Goal: Task Accomplishment & Management: Manage account settings

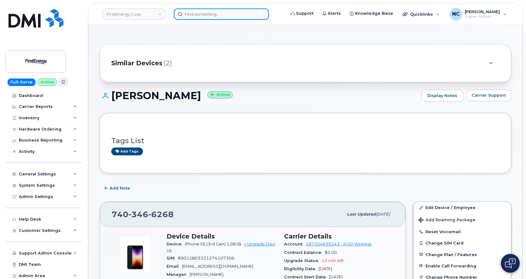
click at [207, 14] on input at bounding box center [221, 13] width 95 height 11
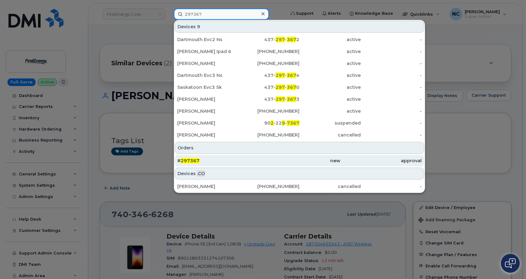
type input "297367"
click at [200, 161] on div "# 297367" at bounding box center [217, 161] width 81 height 6
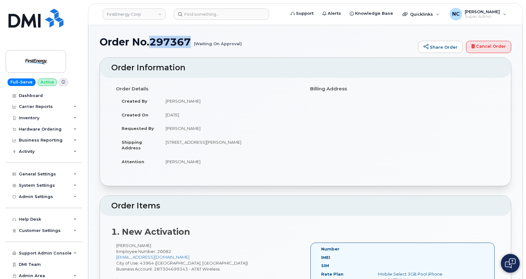
drag, startPoint x: 193, startPoint y: 43, endPoint x: 151, endPoint y: 45, distance: 41.9
click at [151, 45] on h1 "Order No.297367 (Waiting On Approval)" at bounding box center [257, 41] width 315 height 11
copy h1 "297367"
click at [38, 128] on div "Hardware Ordering" at bounding box center [40, 129] width 43 height 5
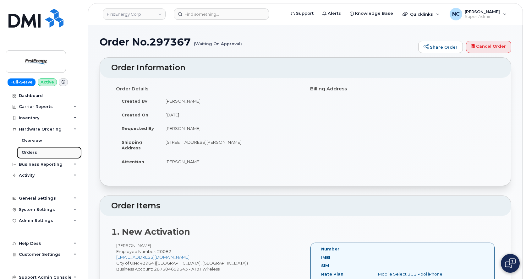
click at [38, 152] on link "Orders" at bounding box center [49, 153] width 65 height 12
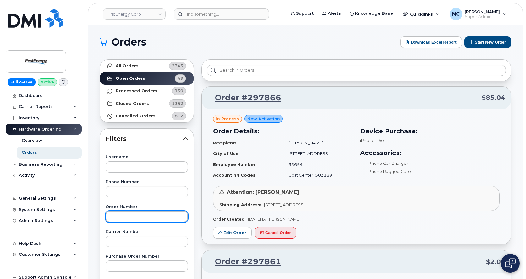
click at [133, 219] on input "text" at bounding box center [147, 216] width 82 height 11
paste input "297367"
type input "297367"
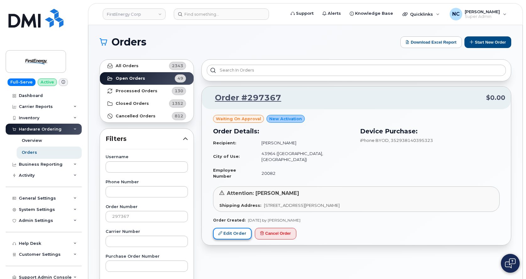
click at [234, 228] on link "Edit Order" at bounding box center [232, 234] width 39 height 12
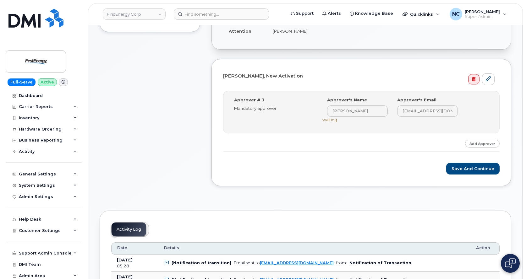
scroll to position [157, 0]
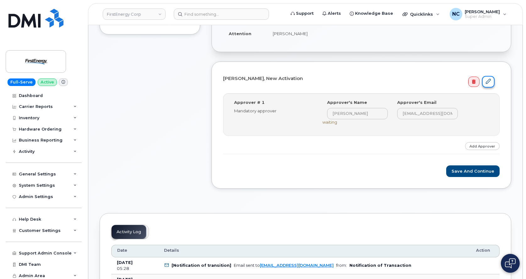
click at [489, 80] on icon at bounding box center [488, 81] width 5 height 5
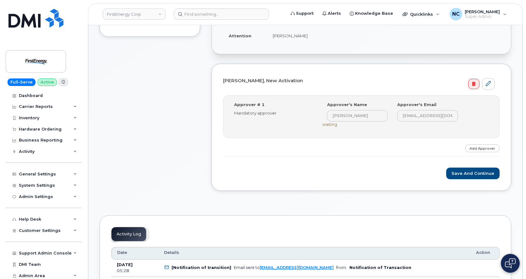
scroll to position [189, 0]
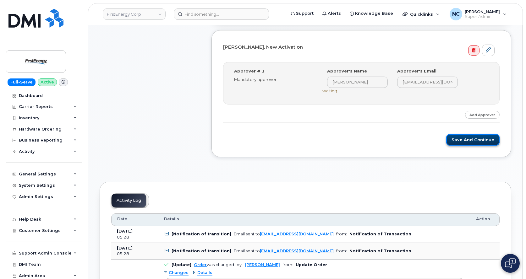
drag, startPoint x: 449, startPoint y: 143, endPoint x: 452, endPoint y: 141, distance: 3.4
click at [450, 143] on button "Save and Continue" at bounding box center [472, 140] width 53 height 12
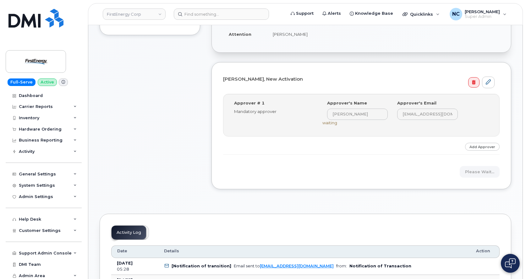
scroll to position [126, 0]
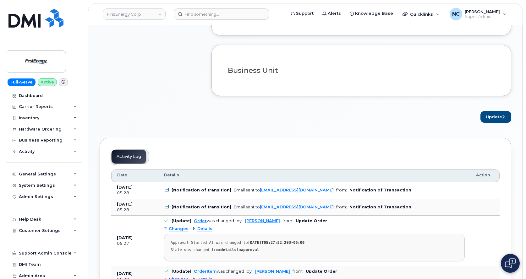
scroll to position [409, 0]
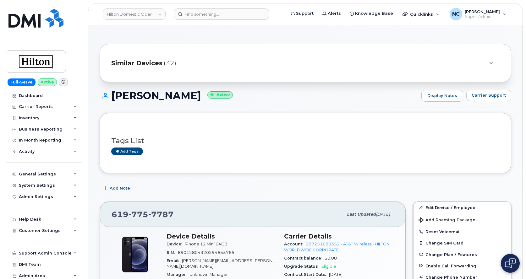
scroll to position [63, 0]
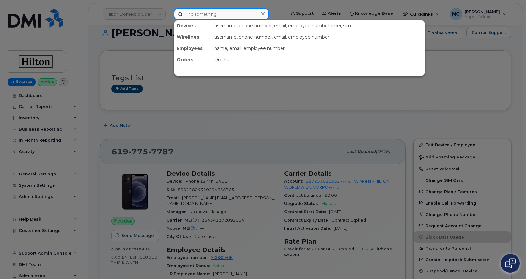
click at [212, 11] on input at bounding box center [221, 13] width 95 height 11
paste input "297842"
type input "297842"
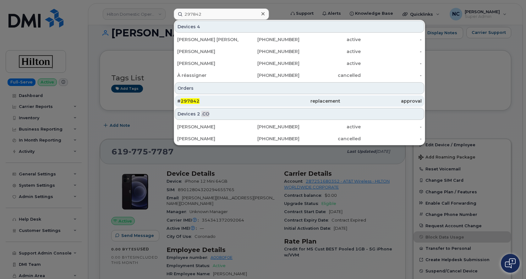
click at [218, 101] on div "# 297842" at bounding box center [217, 101] width 81 height 6
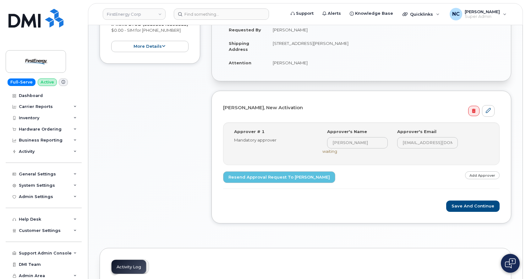
scroll to position [189, 0]
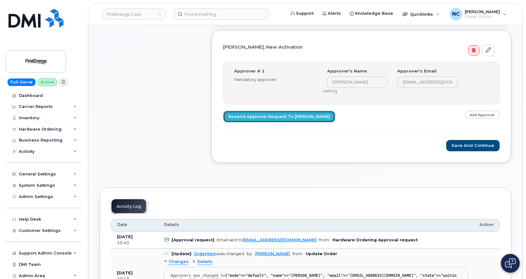
click at [296, 119] on link "Resend Approval Request to [PERSON_NAME]" at bounding box center [279, 117] width 112 height 12
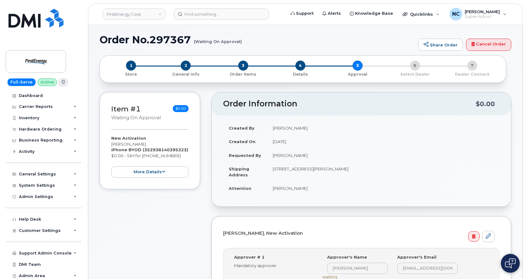
scroll to position [0, 0]
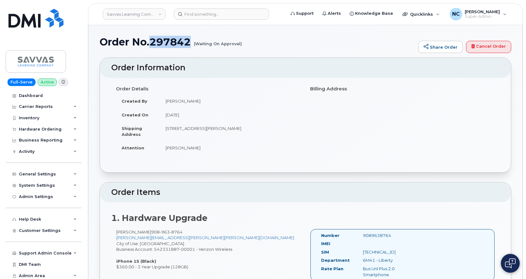
drag, startPoint x: 189, startPoint y: 40, endPoint x: 151, endPoint y: 45, distance: 38.3
click at [151, 45] on h1 "Order No.297842 (Waiting On Approval)" at bounding box center [257, 41] width 315 height 11
copy h1 "297842"
click at [41, 127] on div "Hardware Ordering" at bounding box center [40, 129] width 43 height 5
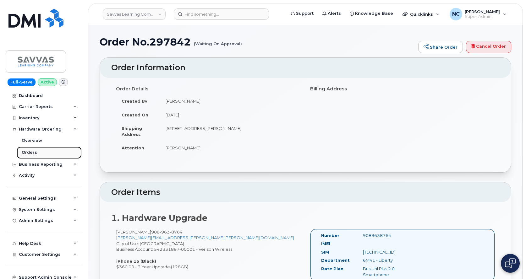
click at [50, 149] on link "Orders" at bounding box center [49, 153] width 65 height 12
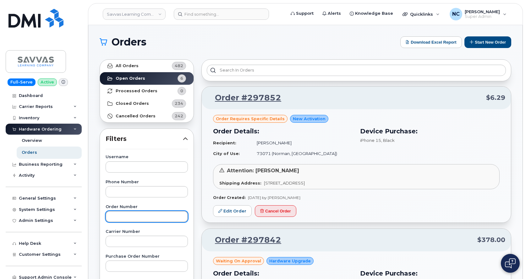
click at [145, 221] on input "text" at bounding box center [147, 216] width 82 height 11
paste input "297842"
type input "297842"
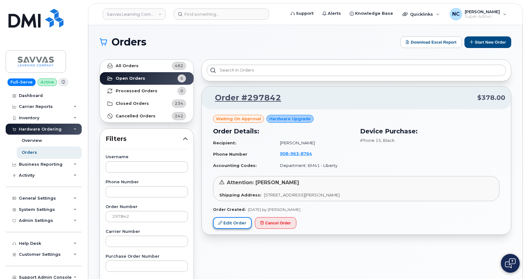
click at [230, 222] on link "Edit Order" at bounding box center [232, 223] width 39 height 12
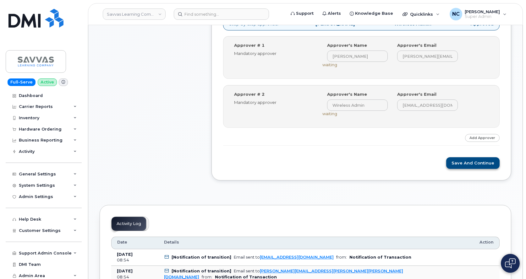
scroll to position [220, 0]
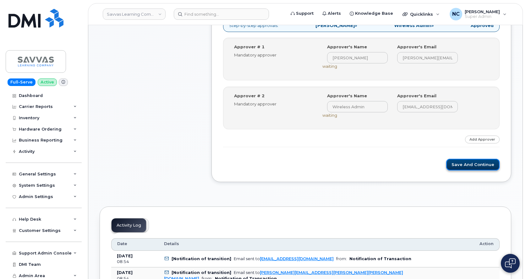
click at [468, 167] on button "Save and Continue" at bounding box center [472, 165] width 53 height 12
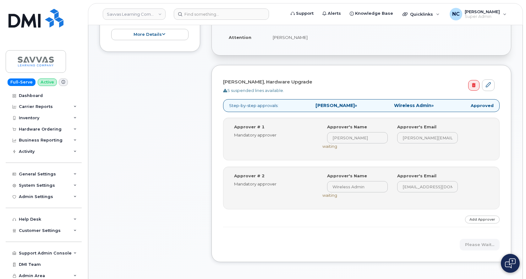
scroll to position [126, 0]
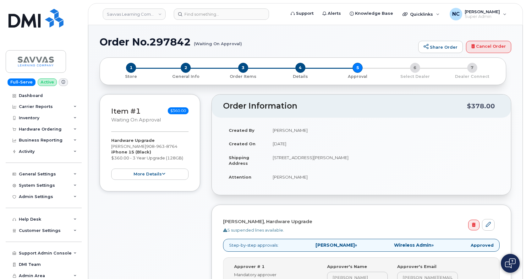
scroll to position [157, 0]
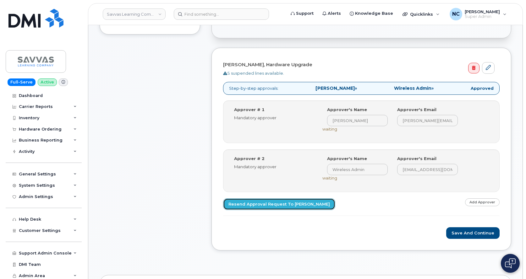
click at [291, 206] on link "Resend Approval Request to Steven Aronne" at bounding box center [279, 205] width 112 height 12
click at [273, 201] on link "Resend Approval Request to Steven Aronne" at bounding box center [279, 205] width 112 height 12
